Goal: Task Accomplishment & Management: Manage account settings

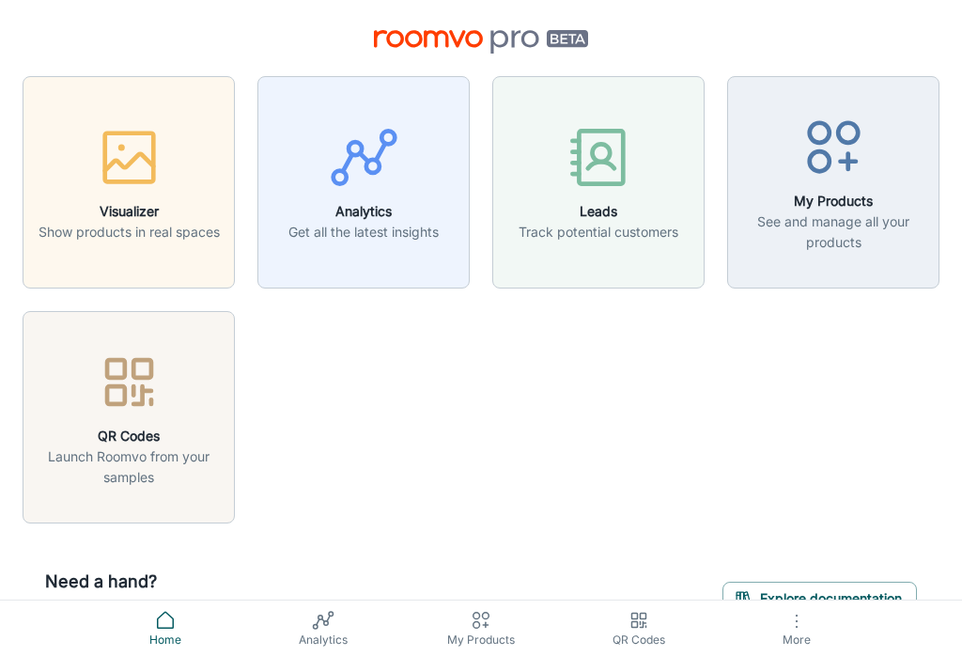
click at [116, 166] on icon "button" at bounding box center [129, 157] width 70 height 70
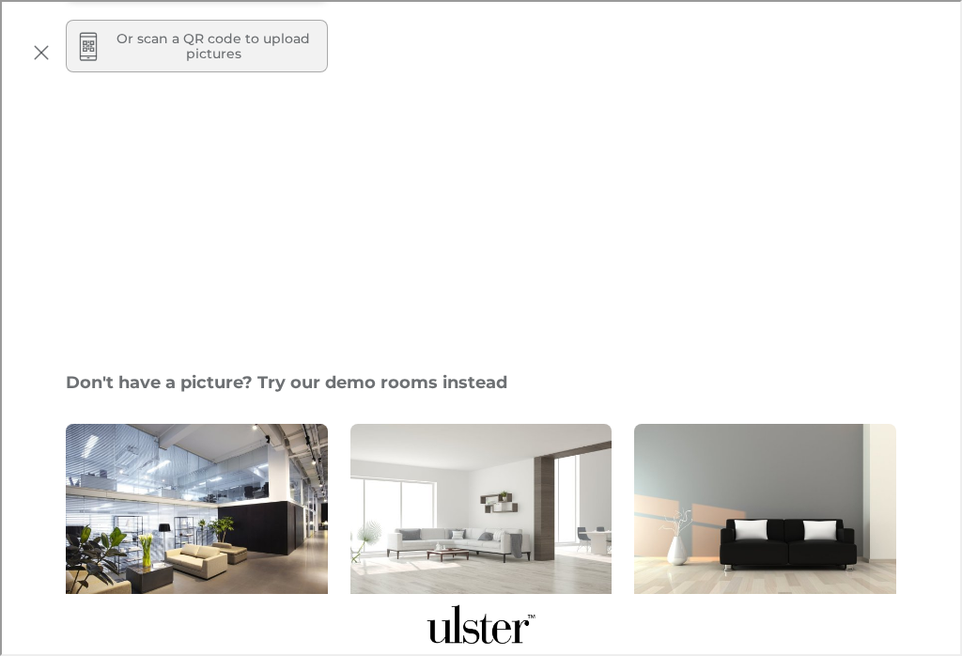
scroll to position [298, 0]
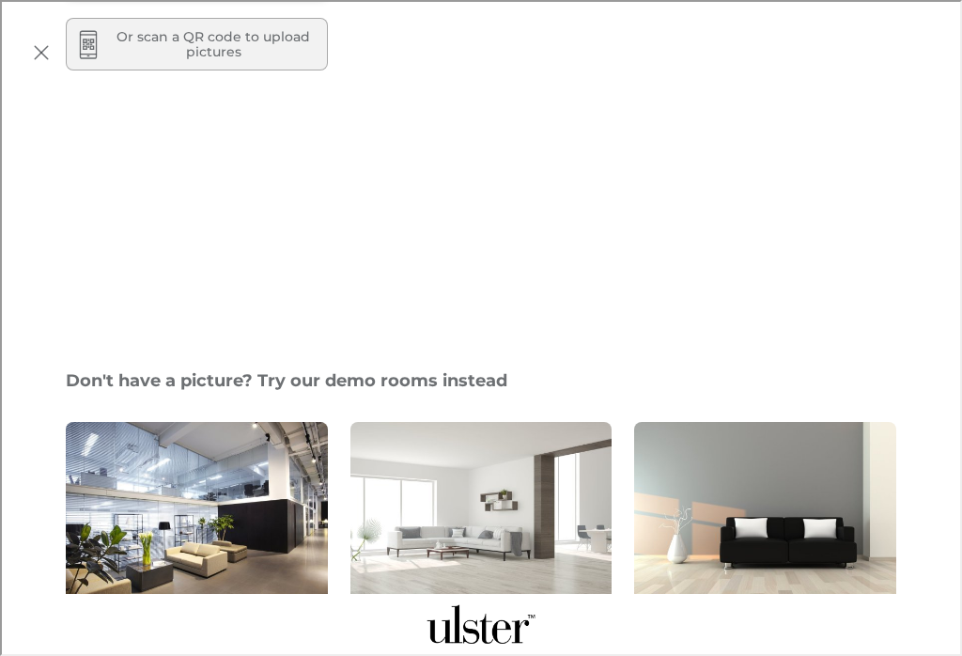
click at [792, 420] on img "Modern Room" at bounding box center [764, 519] width 264 height 198
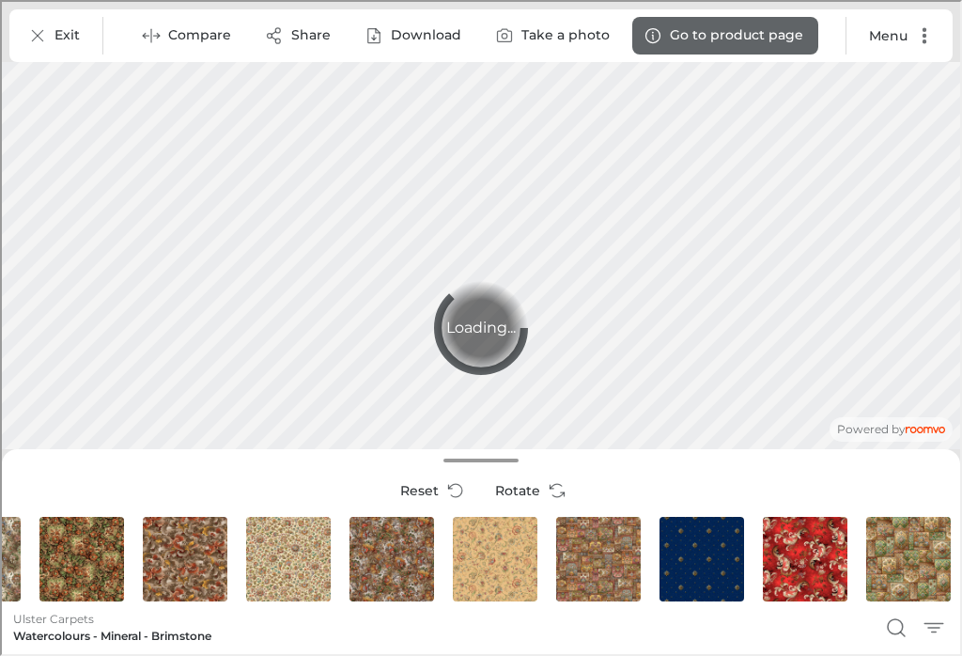
scroll to position [1, 555]
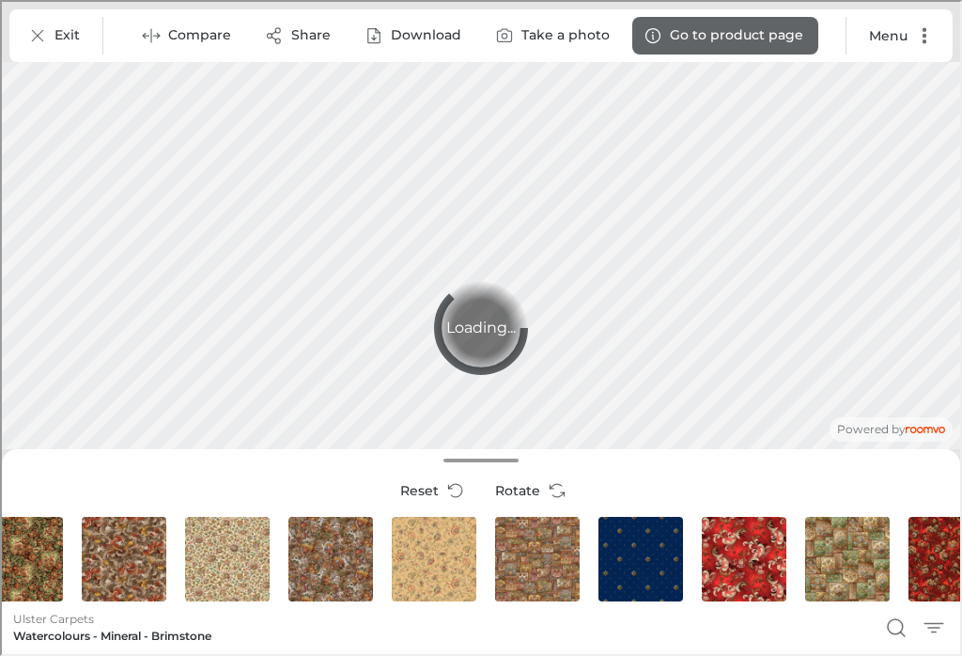
click at [654, 556] on div "Athenia - Motif" at bounding box center [639, 557] width 92 height 92
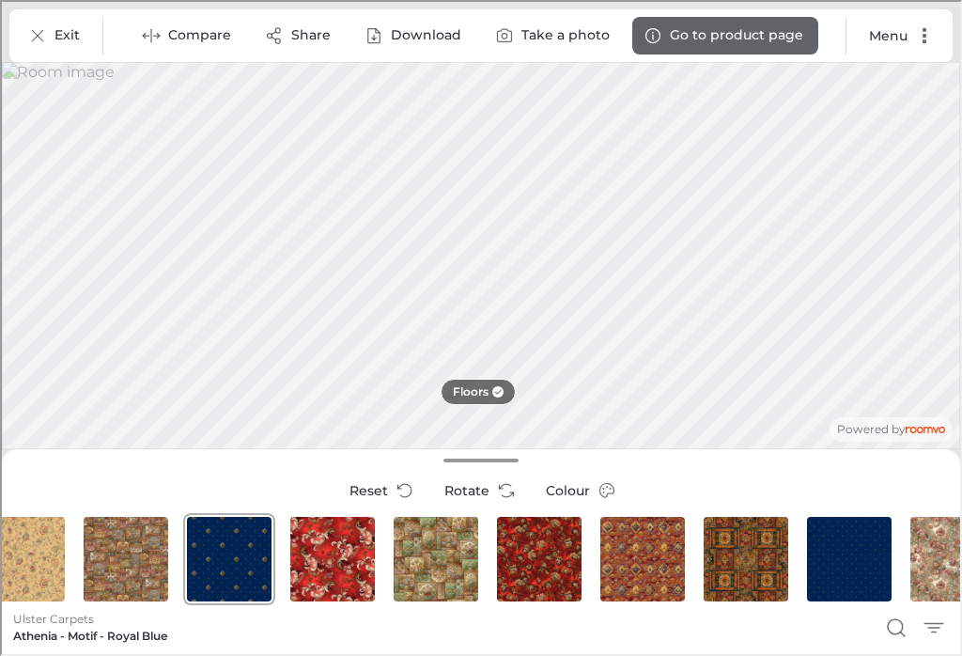
scroll to position [1, 1019]
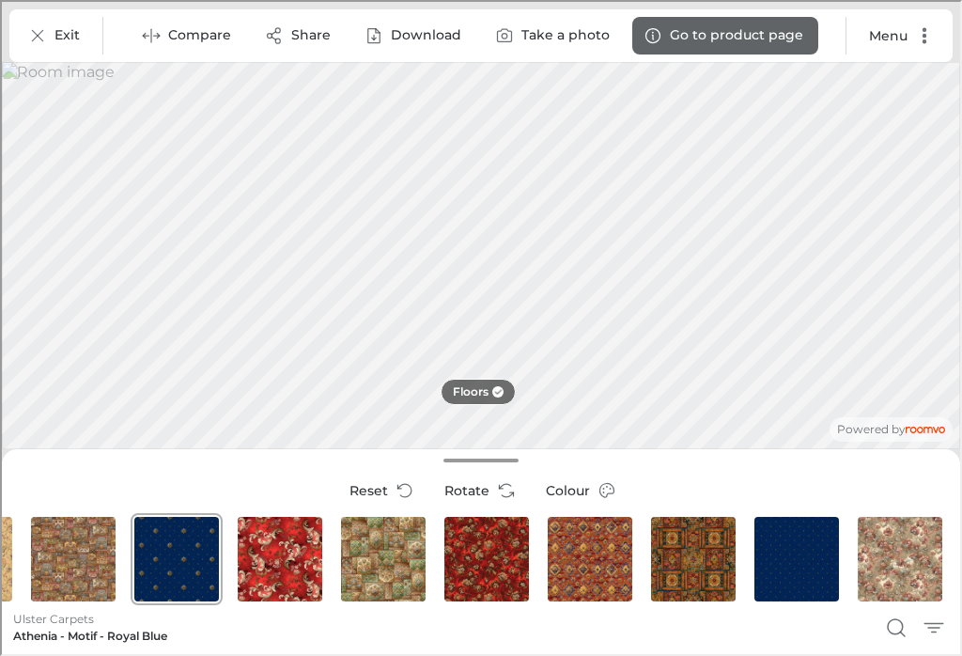
click at [382, 555] on div "Glenavy - Siranda" at bounding box center [381, 557] width 92 height 92
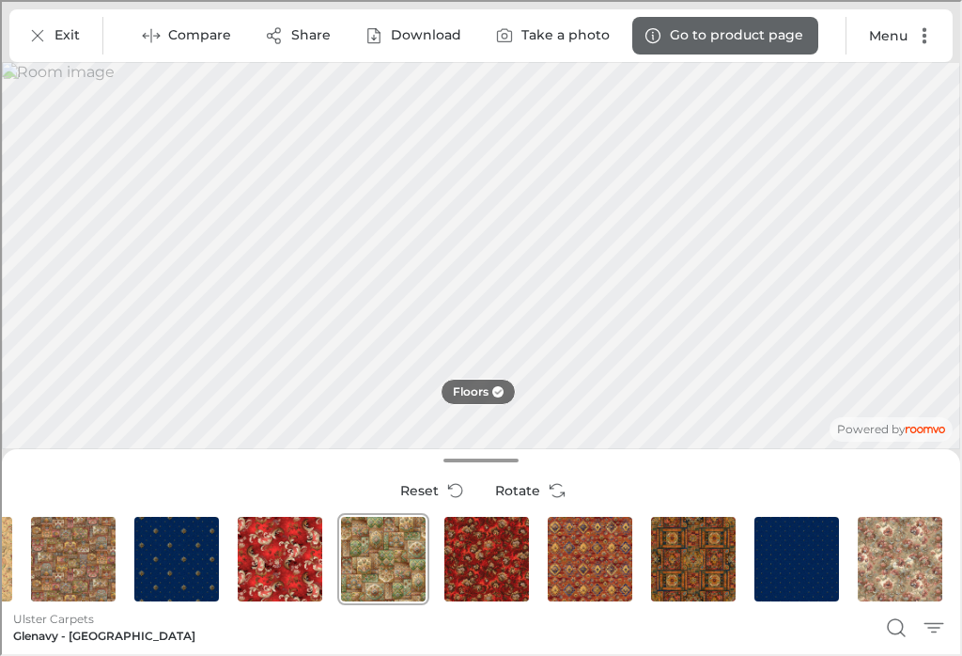
click at [698, 554] on div "Glenavy - Ethnic Panel" at bounding box center [691, 557] width 92 height 92
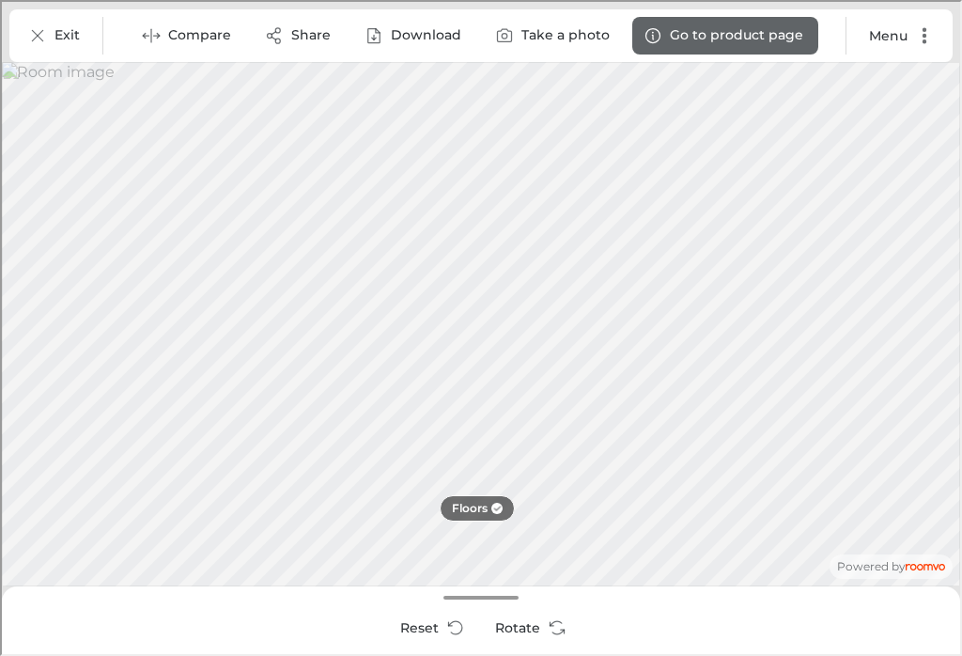
click at [930, 38] on icon "More actions" at bounding box center [922, 33] width 19 height 19
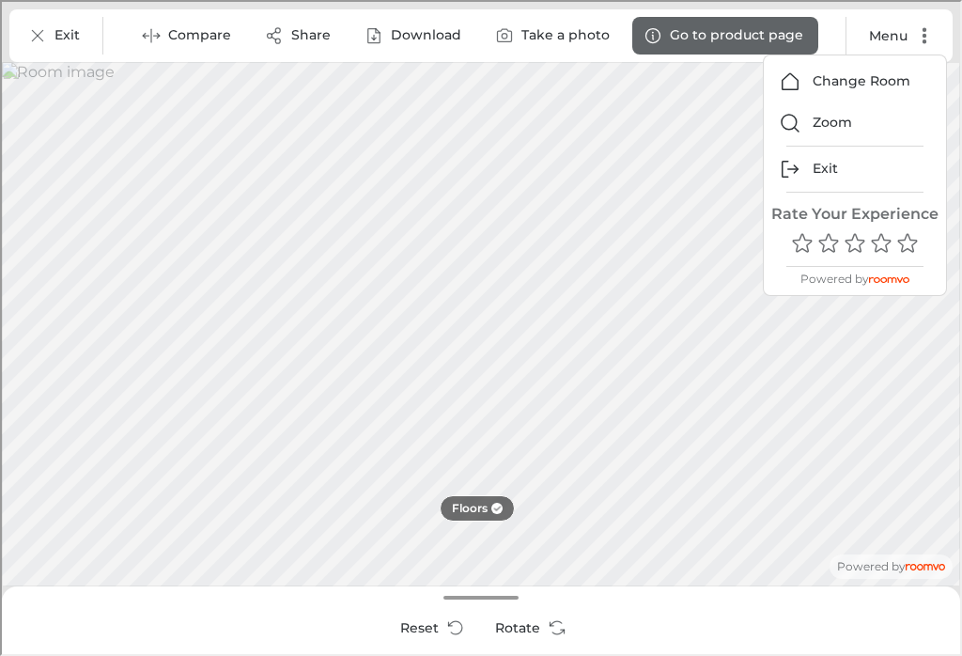
click at [885, 322] on div at bounding box center [479, 326] width 958 height 652
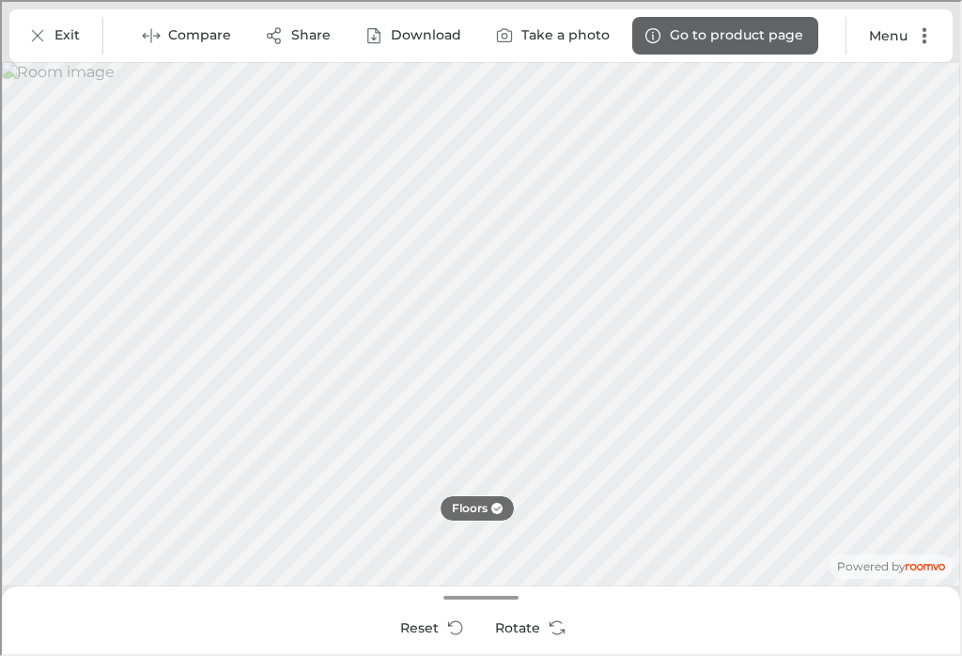
click at [37, 29] on icon "Exit" at bounding box center [35, 33] width 19 height 19
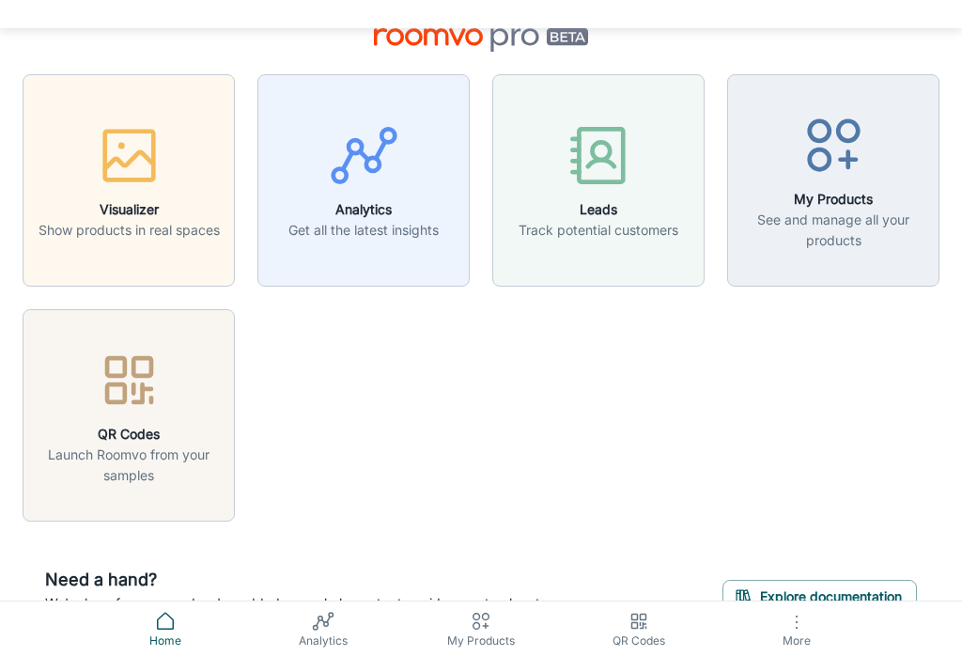
scroll to position [9, 0]
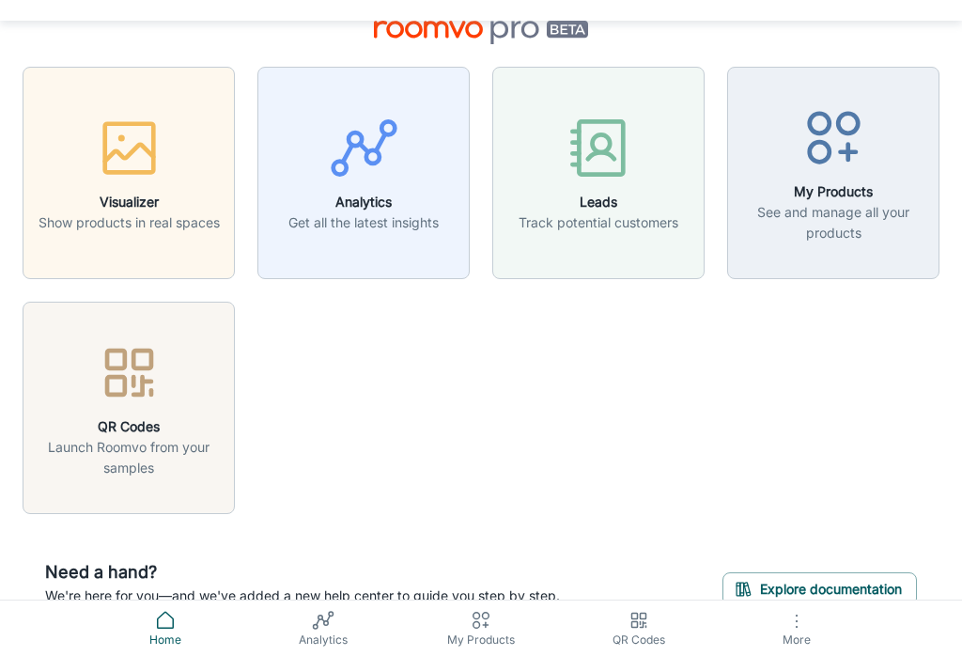
click at [803, 632] on icon "button" at bounding box center [796, 621] width 23 height 23
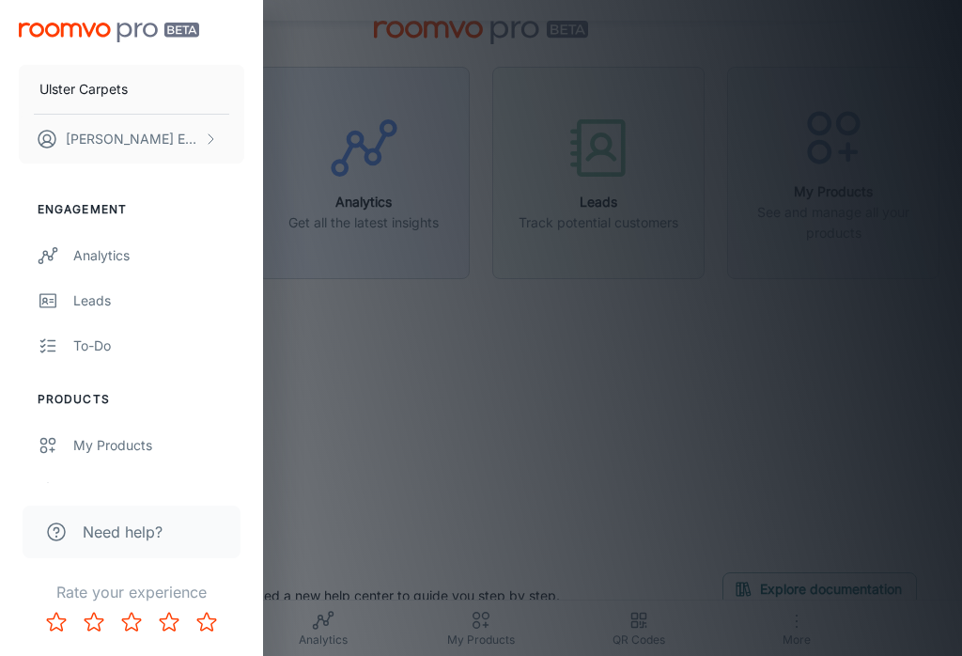
click at [117, 145] on p "James Eves" at bounding box center [132, 139] width 133 height 21
click at [277, 141] on li "User Profile" at bounding box center [294, 138] width 101 height 32
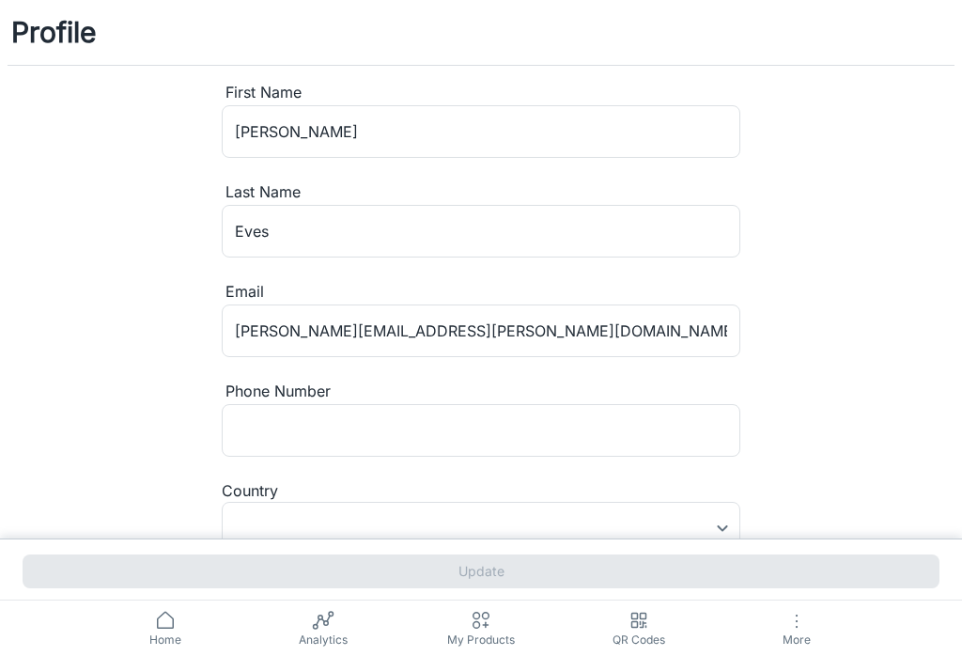
type input "United Kingdom"
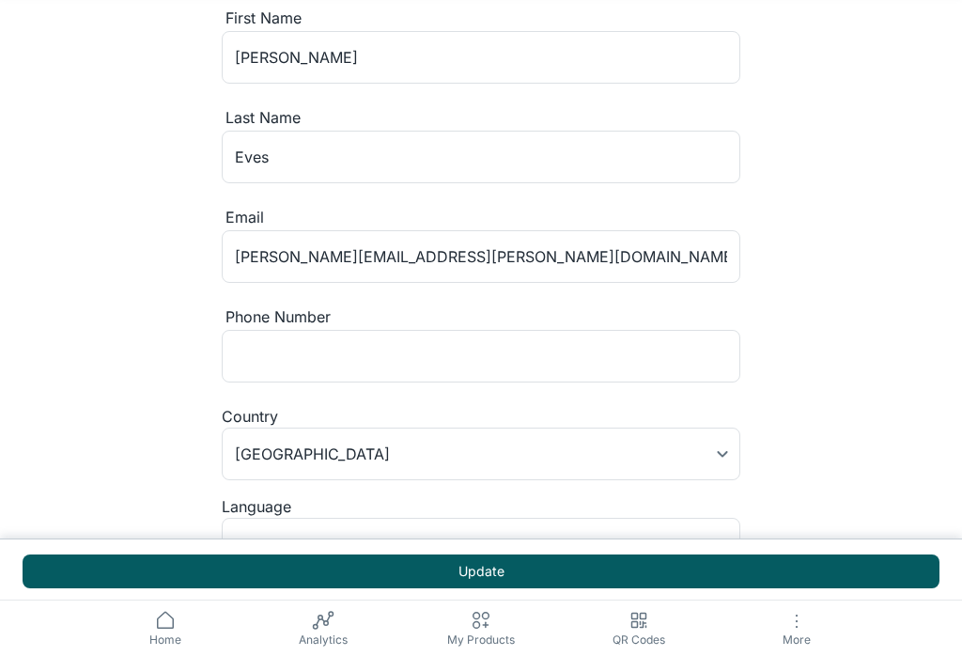
scroll to position [76, 0]
click at [598, 358] on input "Phone Number" at bounding box center [481, 354] width 519 height 53
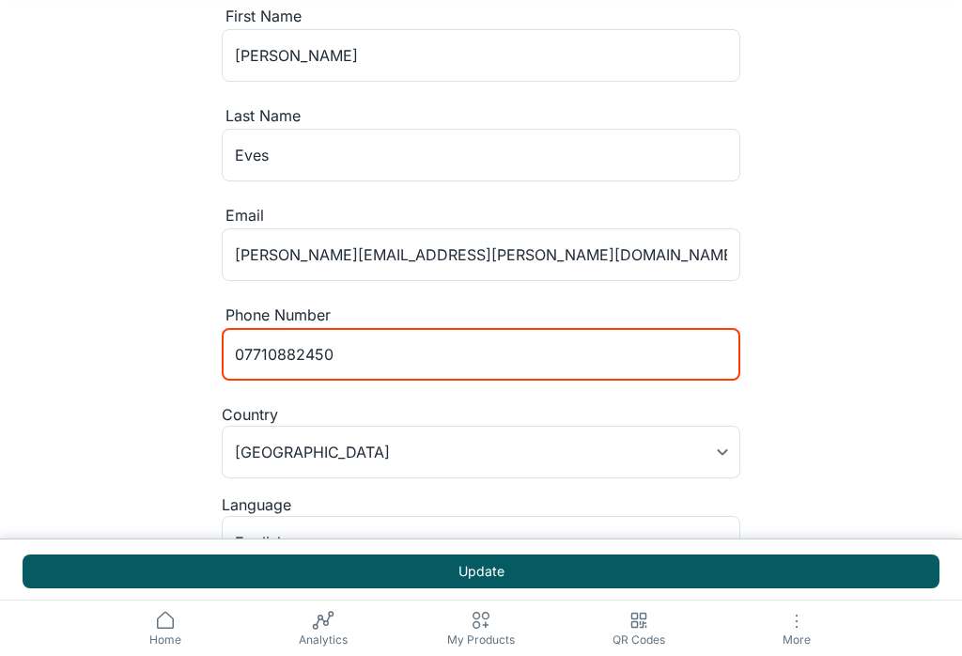
type input "07710882450"
click at [521, 585] on button "Update" at bounding box center [481, 571] width 917 height 34
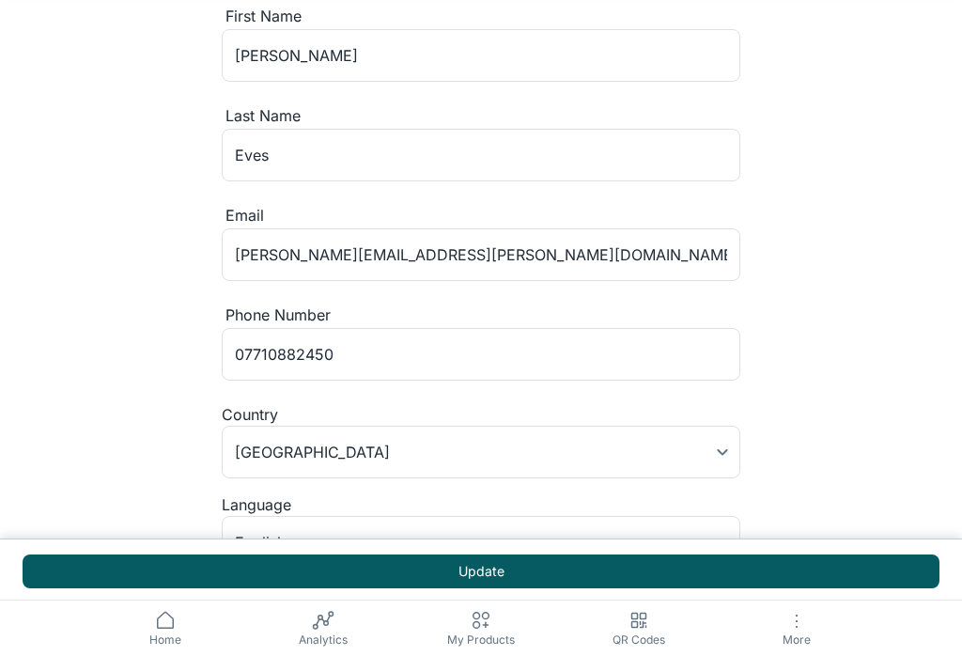
click at [489, 631] on icon at bounding box center [481, 620] width 23 height 23
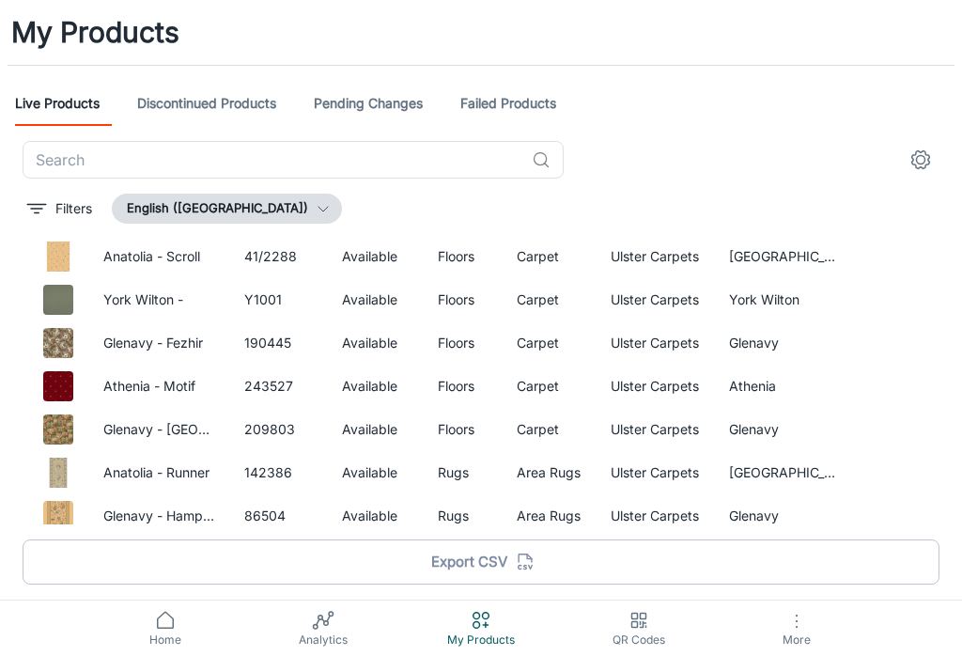
scroll to position [2303, 2]
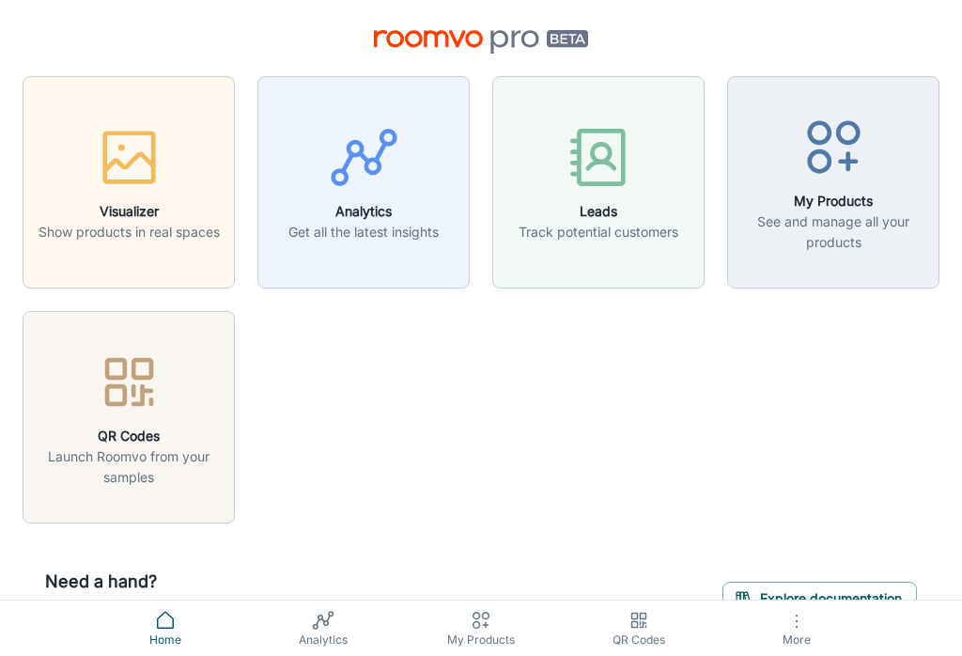
click at [109, 159] on icon "button" at bounding box center [129, 157] width 70 height 70
